Goal: Check status

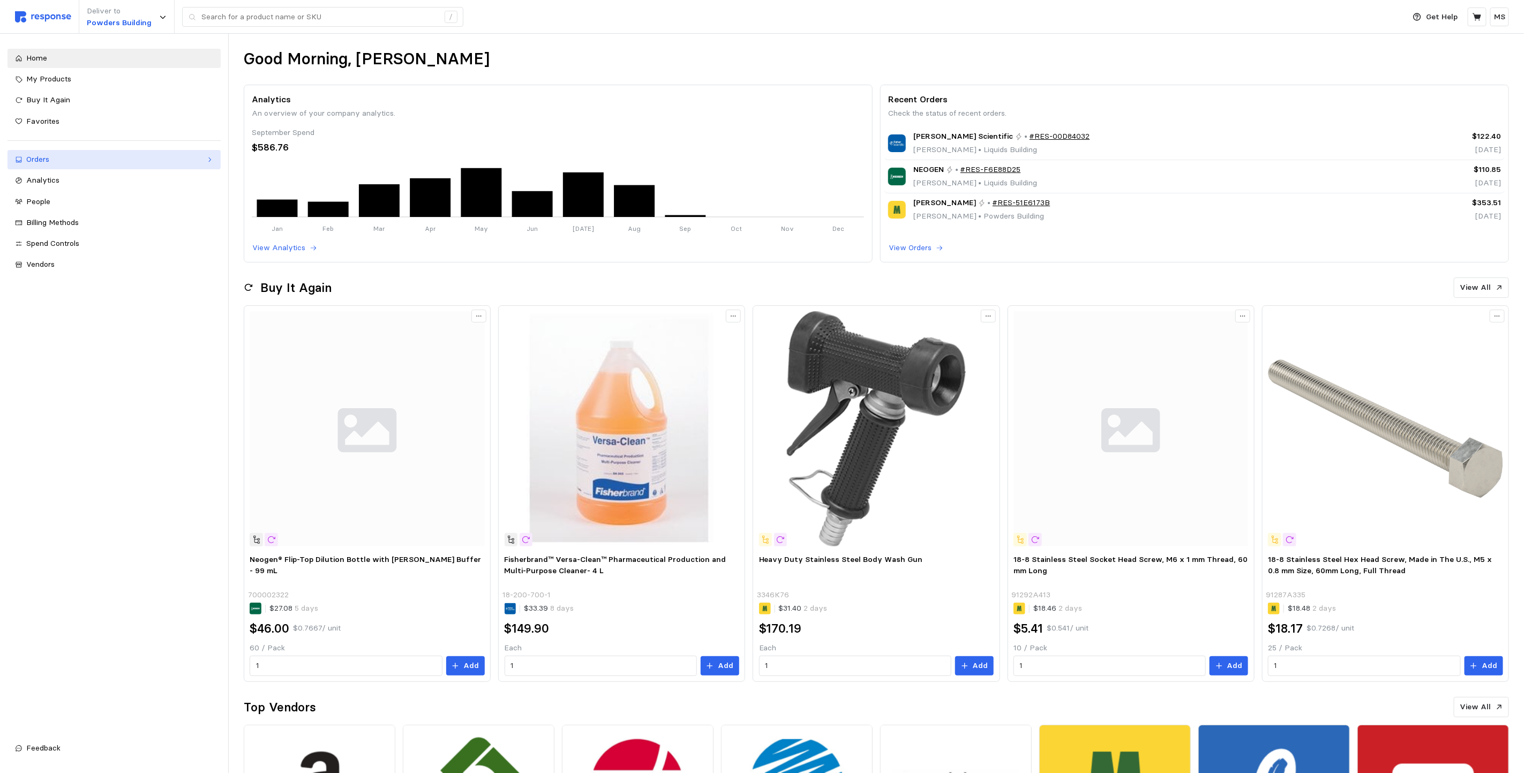
click at [104, 166] on link "Orders" at bounding box center [113, 159] width 213 height 19
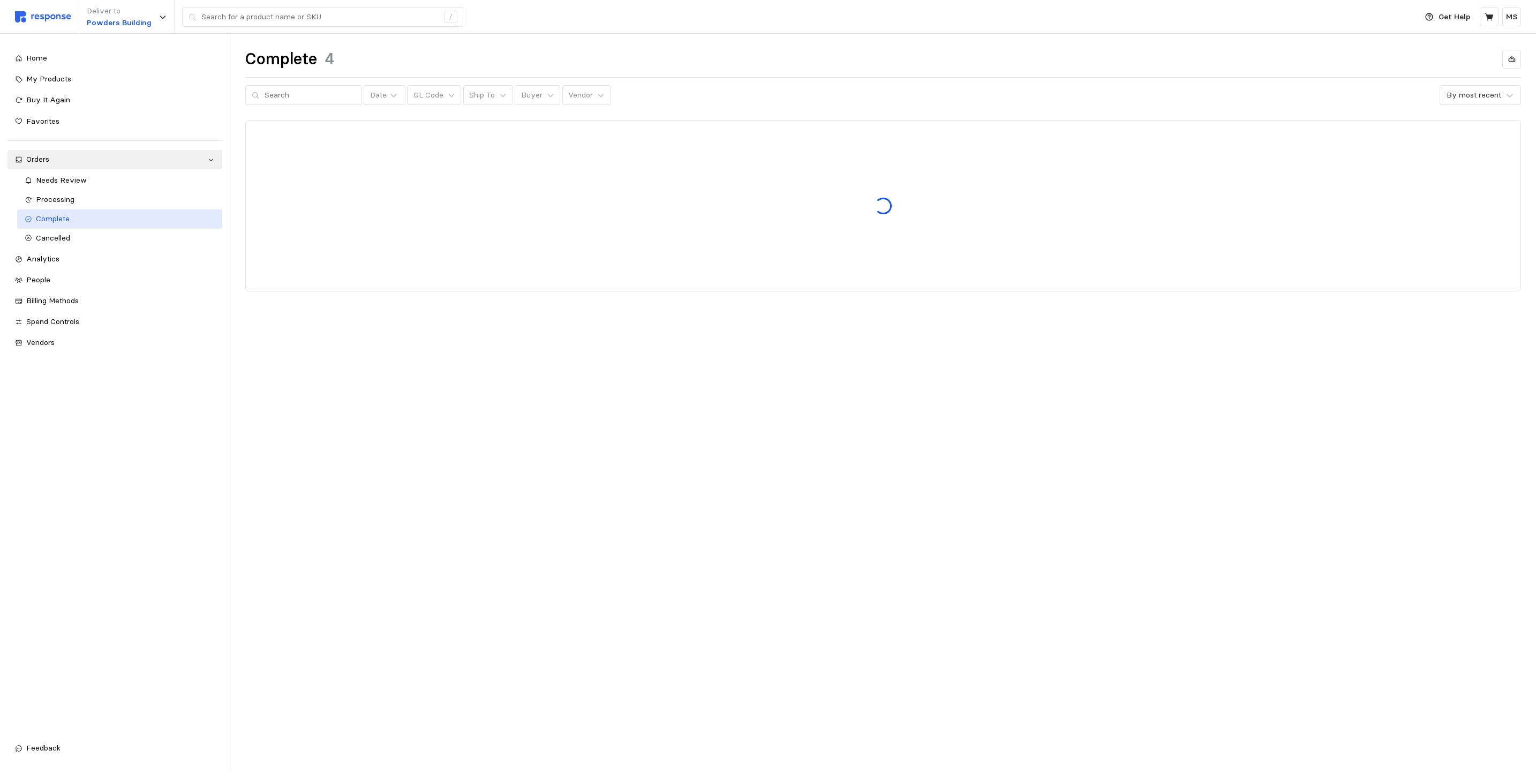
click at [66, 214] on span "Complete" at bounding box center [53, 219] width 34 height 10
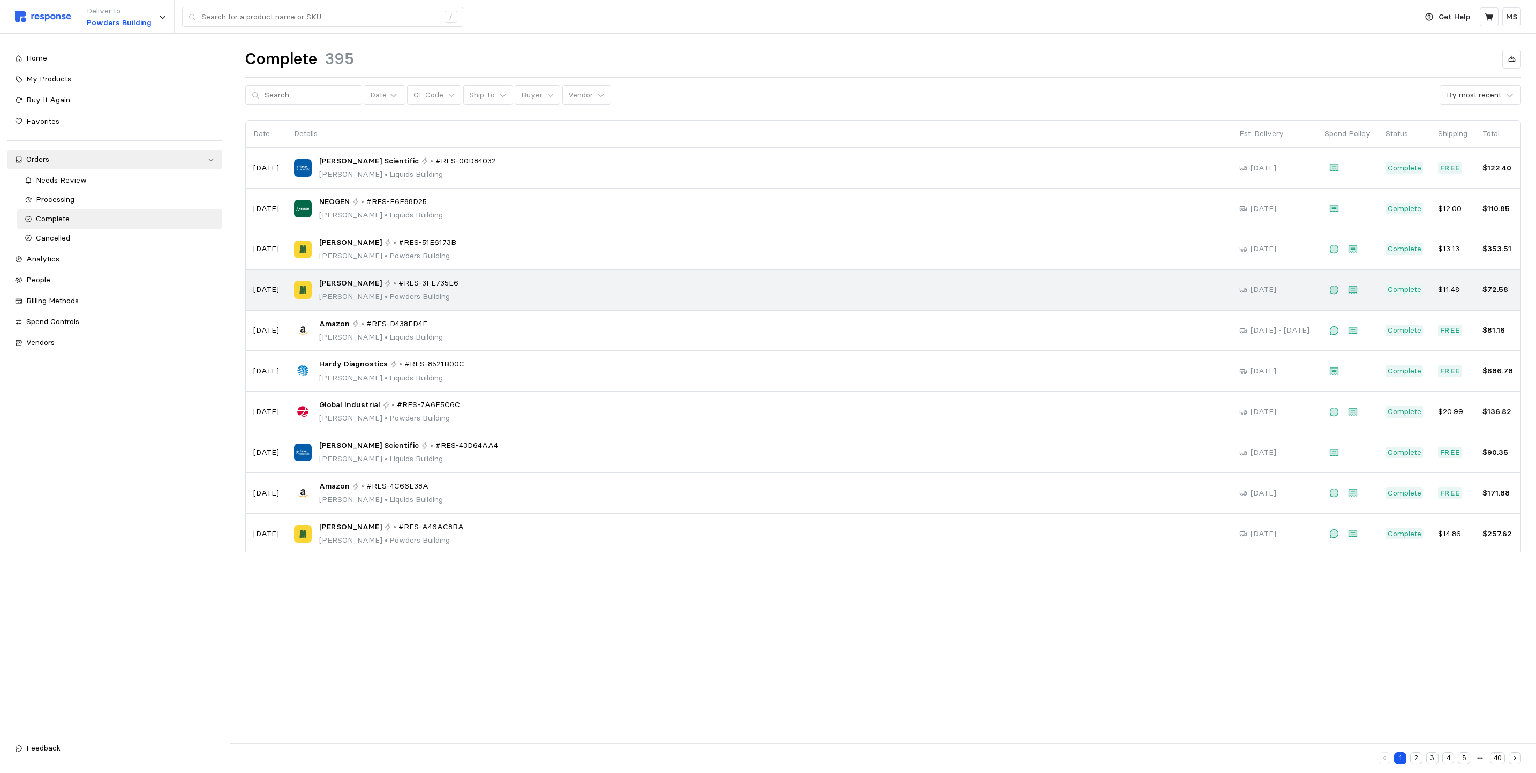
click at [364, 287] on span "[PERSON_NAME]" at bounding box center [350, 283] width 63 height 12
